Goal: Check status: Check status

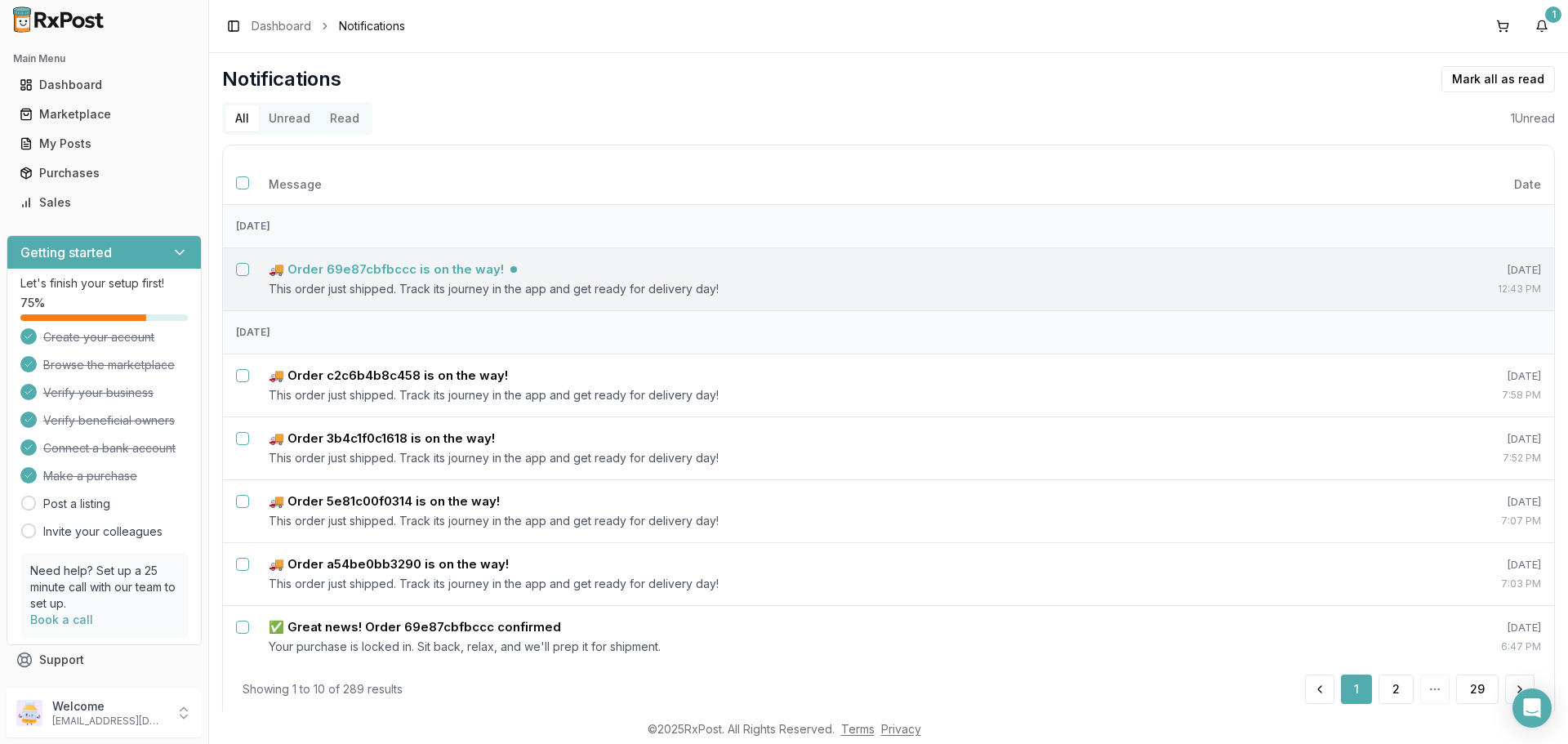
click at [357, 275] on h5 "🚚 Order 69e87cbfbccc is on the way!" at bounding box center [386, 269] width 235 height 16
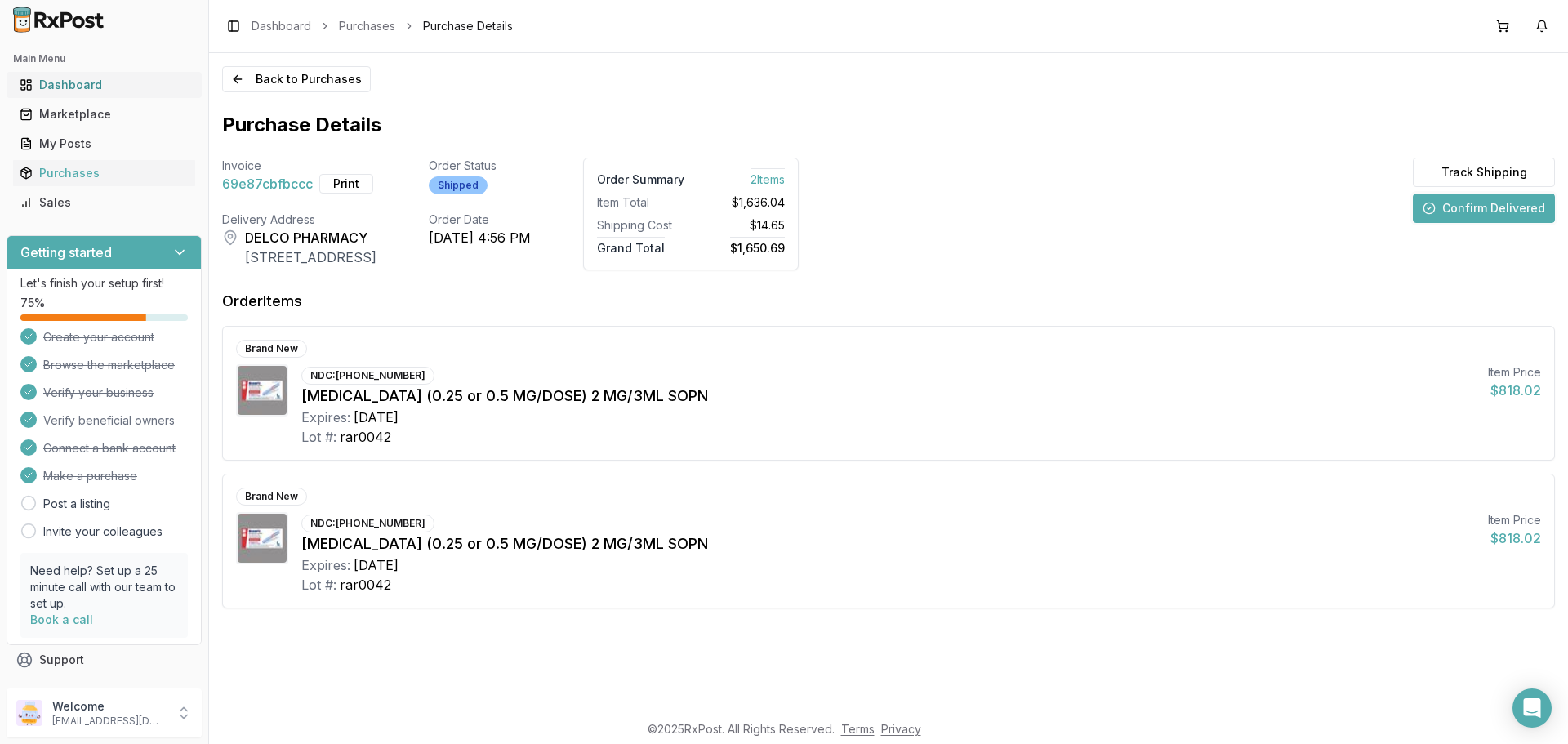
click at [104, 83] on div "Dashboard" at bounding box center [105, 85] width 170 height 16
